Goal: Use online tool/utility: Utilize a website feature to perform a specific function

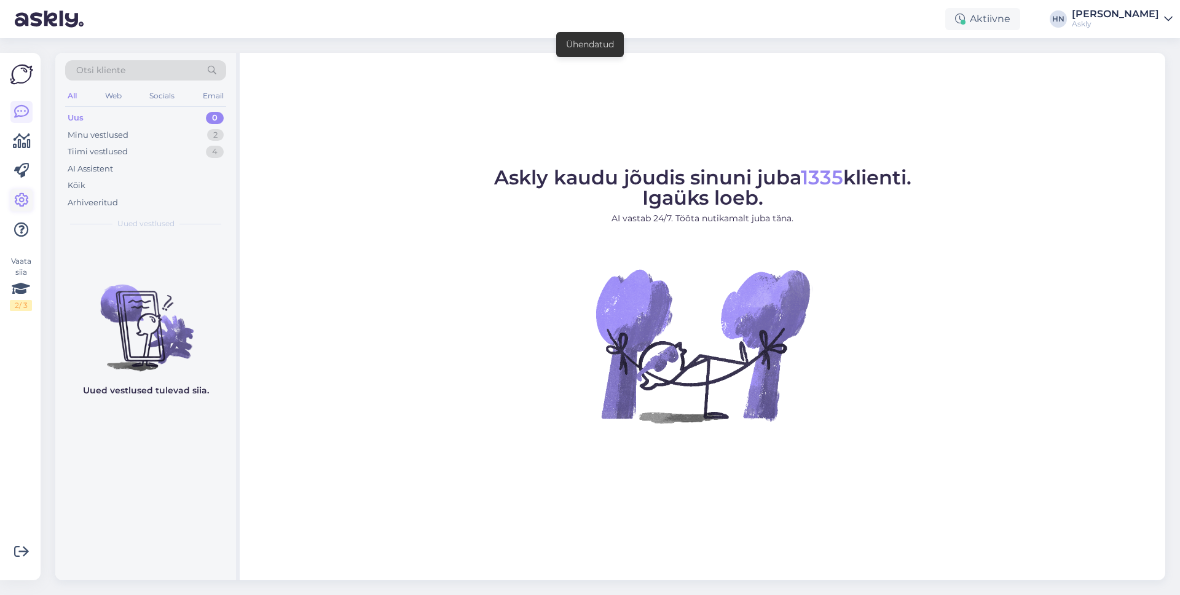
click at [20, 199] on icon at bounding box center [21, 200] width 15 height 15
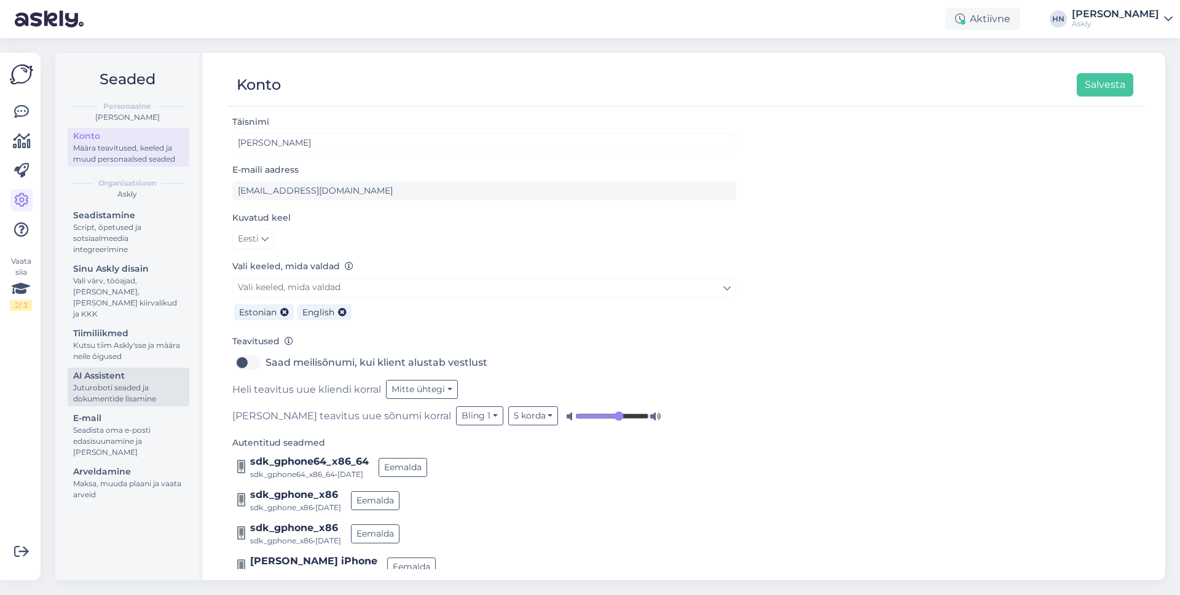
click at [99, 382] on div "Juturoboti seaded ja dokumentide lisamine" at bounding box center [128, 393] width 111 height 22
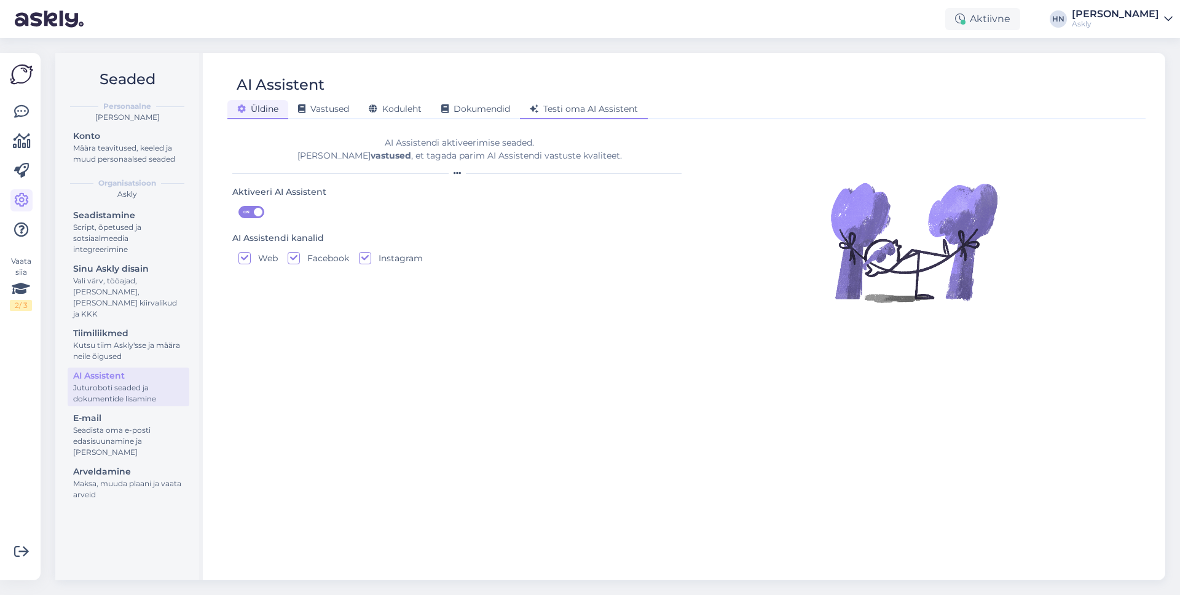
click at [556, 104] on span "Testi oma AI Assistent" at bounding box center [584, 108] width 108 height 11
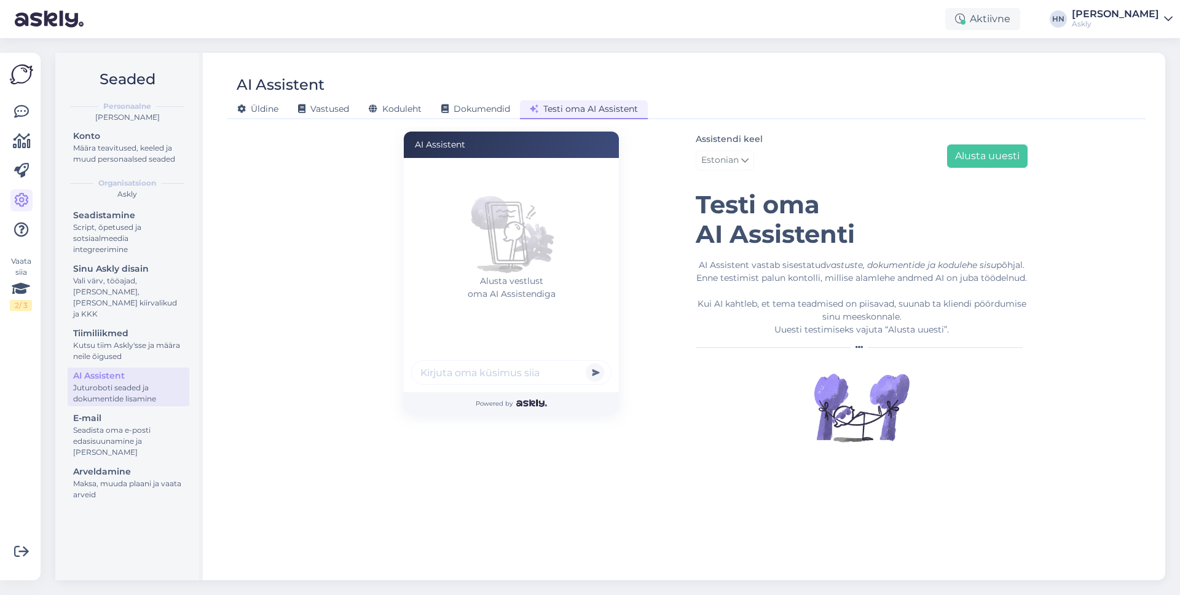
click at [511, 373] on input "text" at bounding box center [511, 372] width 200 height 25
type input "Tere"
click at [586, 363] on button "submit" at bounding box center [595, 372] width 18 height 18
click at [508, 374] on input "text" at bounding box center [511, 372] width 200 height 25
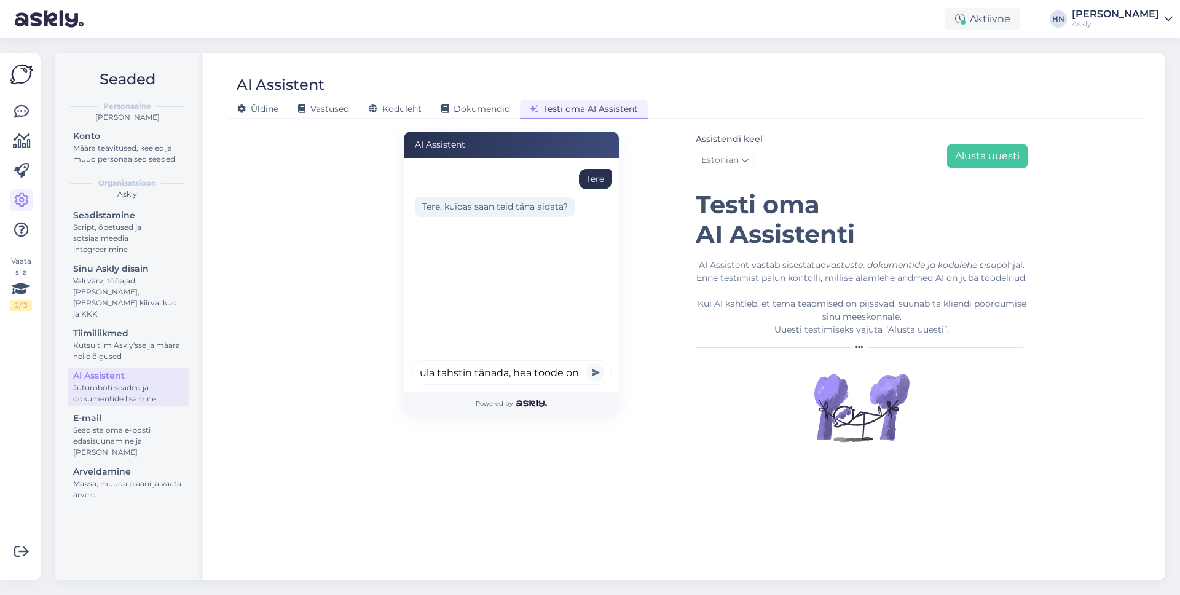
scroll to position [0, 15]
type input "Kuula tahstin tänada, hea toode on."
click at [586, 363] on button "submit" at bounding box center [595, 372] width 18 height 18
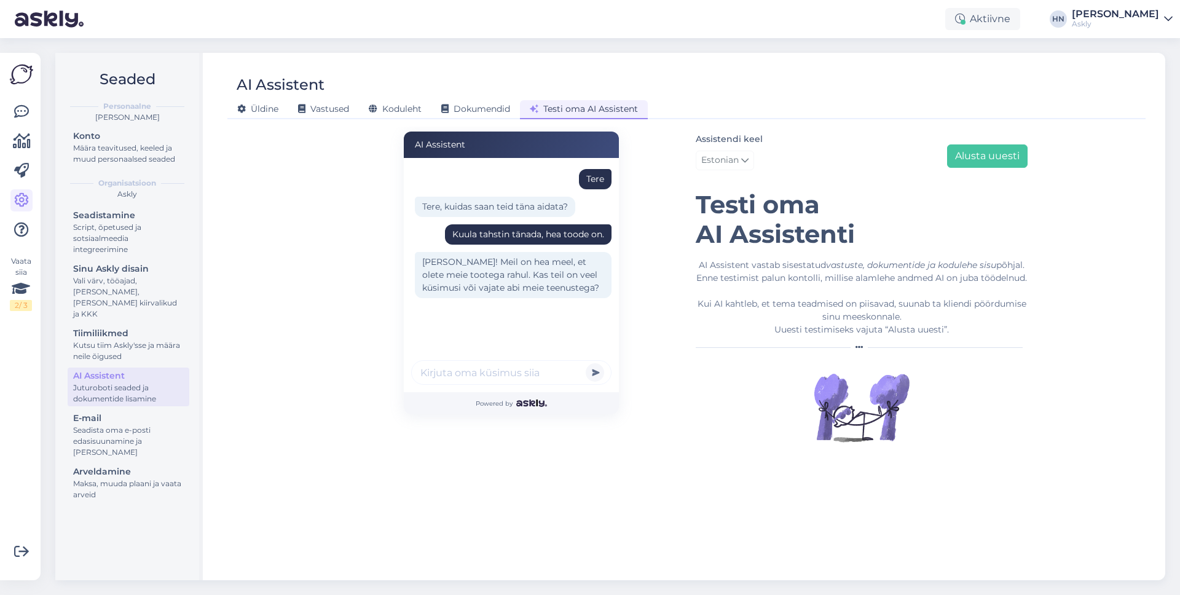
click at [476, 376] on input "text" at bounding box center [511, 372] width 200 height 25
type input "Rohkem pole"
click at [586, 363] on button "submit" at bounding box center [595, 372] width 18 height 18
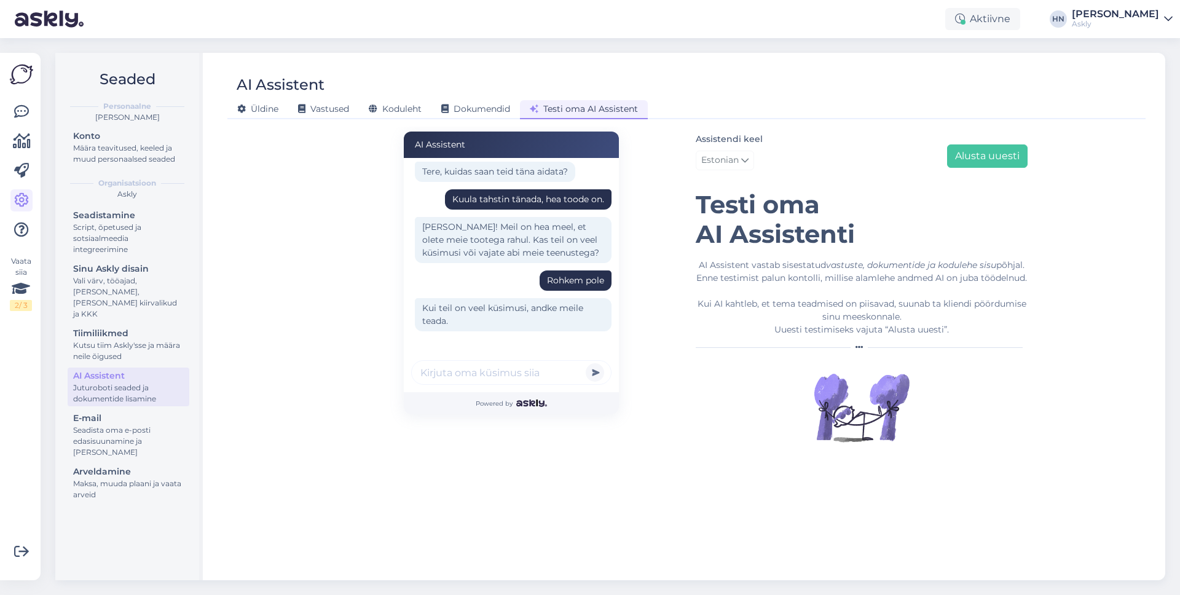
click at [519, 366] on input "text" at bounding box center [511, 372] width 200 height 25
type input "Okei"
click at [586, 363] on button "submit" at bounding box center [595, 372] width 18 height 18
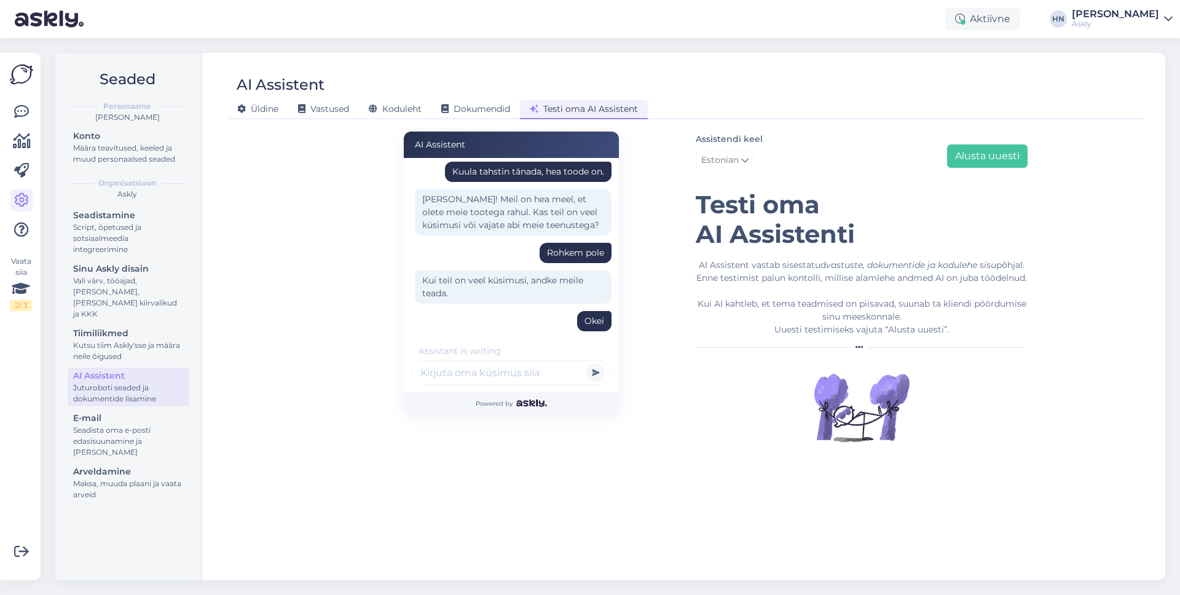
scroll to position [103, 0]
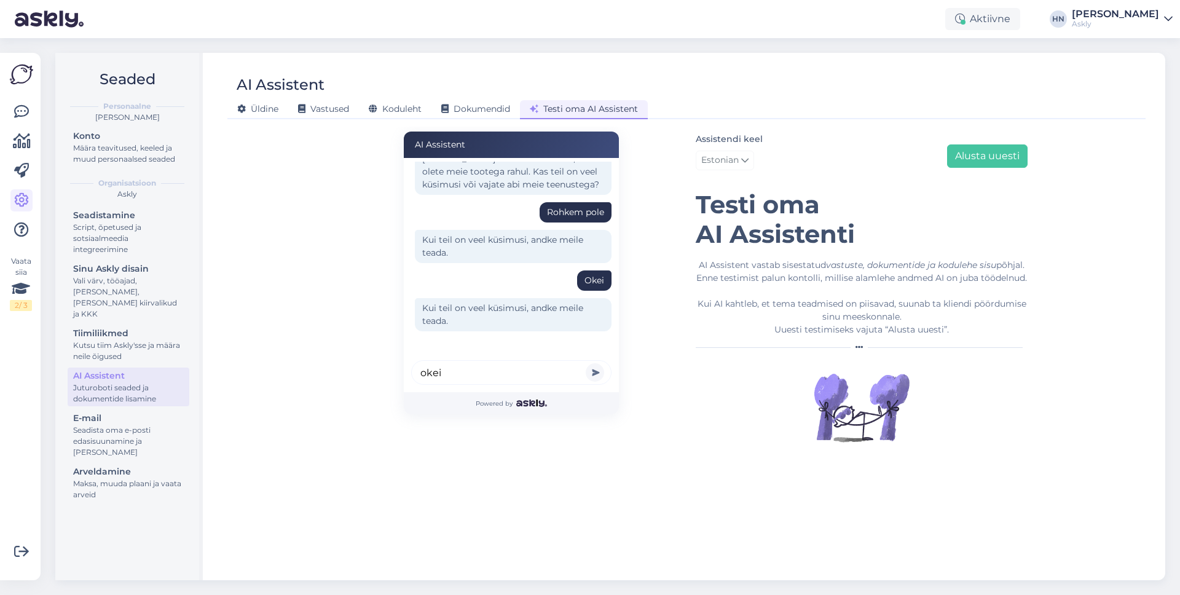
type input "okei"
click at [586, 363] on button "submit" at bounding box center [595, 372] width 18 height 18
click at [341, 304] on div "AI Assistent [PERSON_NAME], kuidas saan teid [PERSON_NAME] aidata? Kuula tahsti…" at bounding box center [511, 299] width 350 height 335
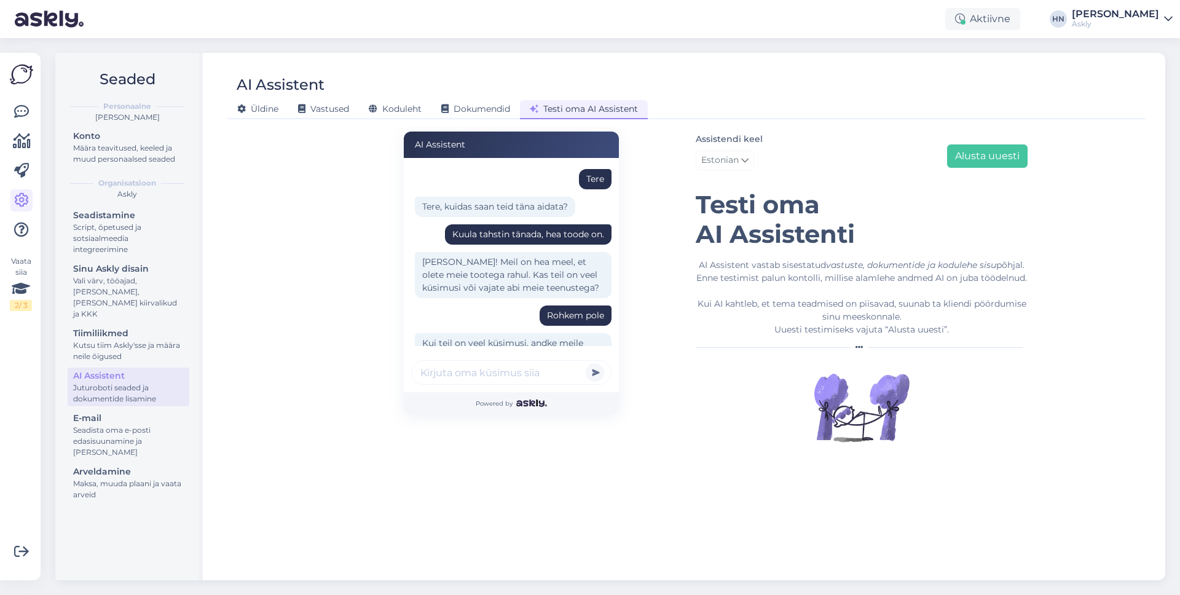
scroll to position [86, 0]
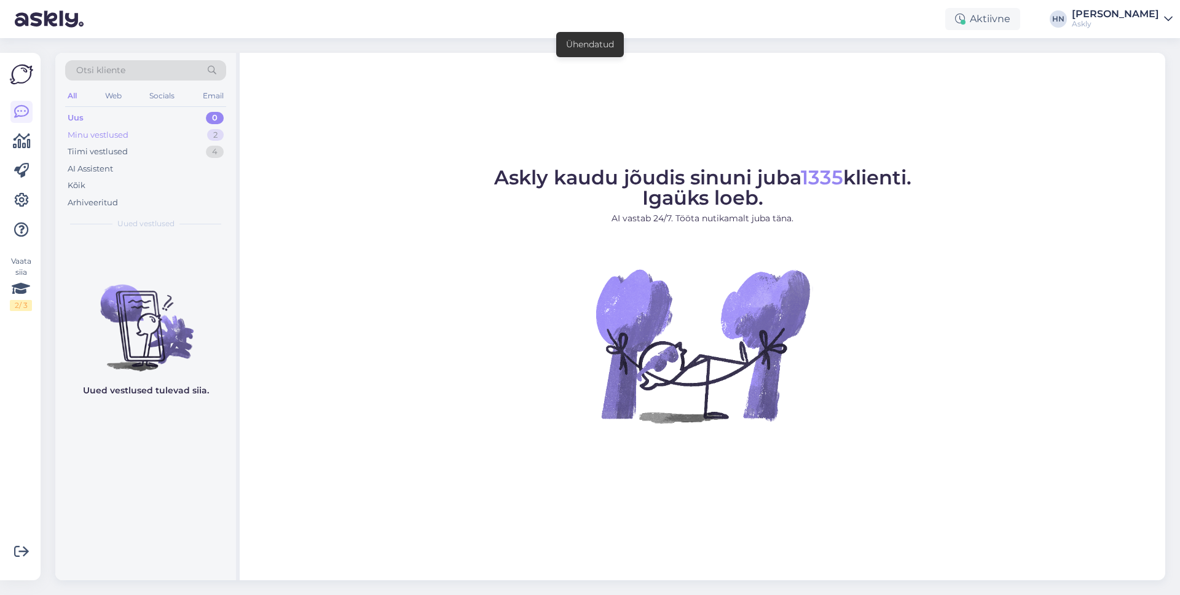
click at [192, 130] on div "Minu vestlused 2" at bounding box center [145, 135] width 161 height 17
